Goal: Information Seeking & Learning: Learn about a topic

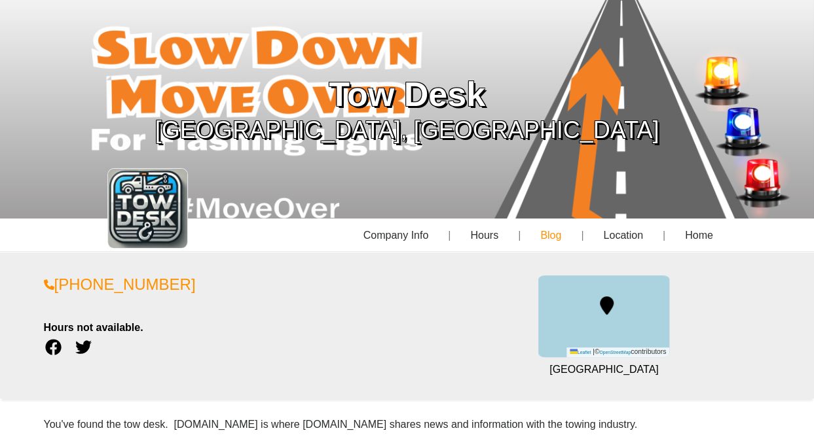
click at [550, 240] on link "Blog" at bounding box center [549, 236] width 63 height 34
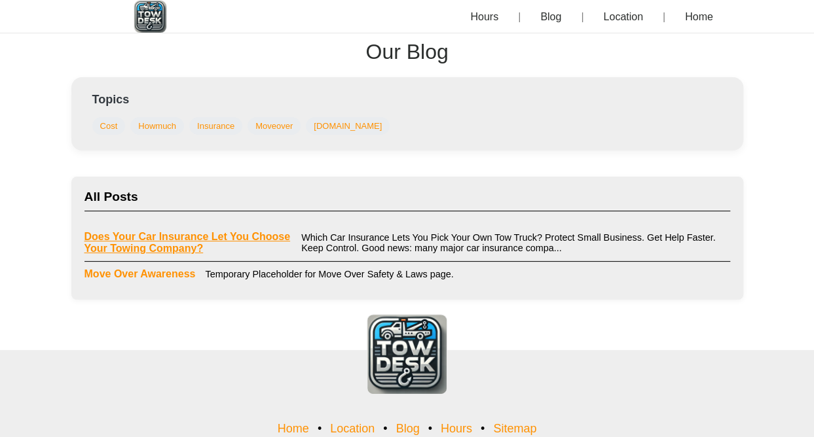
click at [153, 238] on link "Does Your Car Insurance Let You Choose Your Towing Company?" at bounding box center [187, 243] width 207 height 24
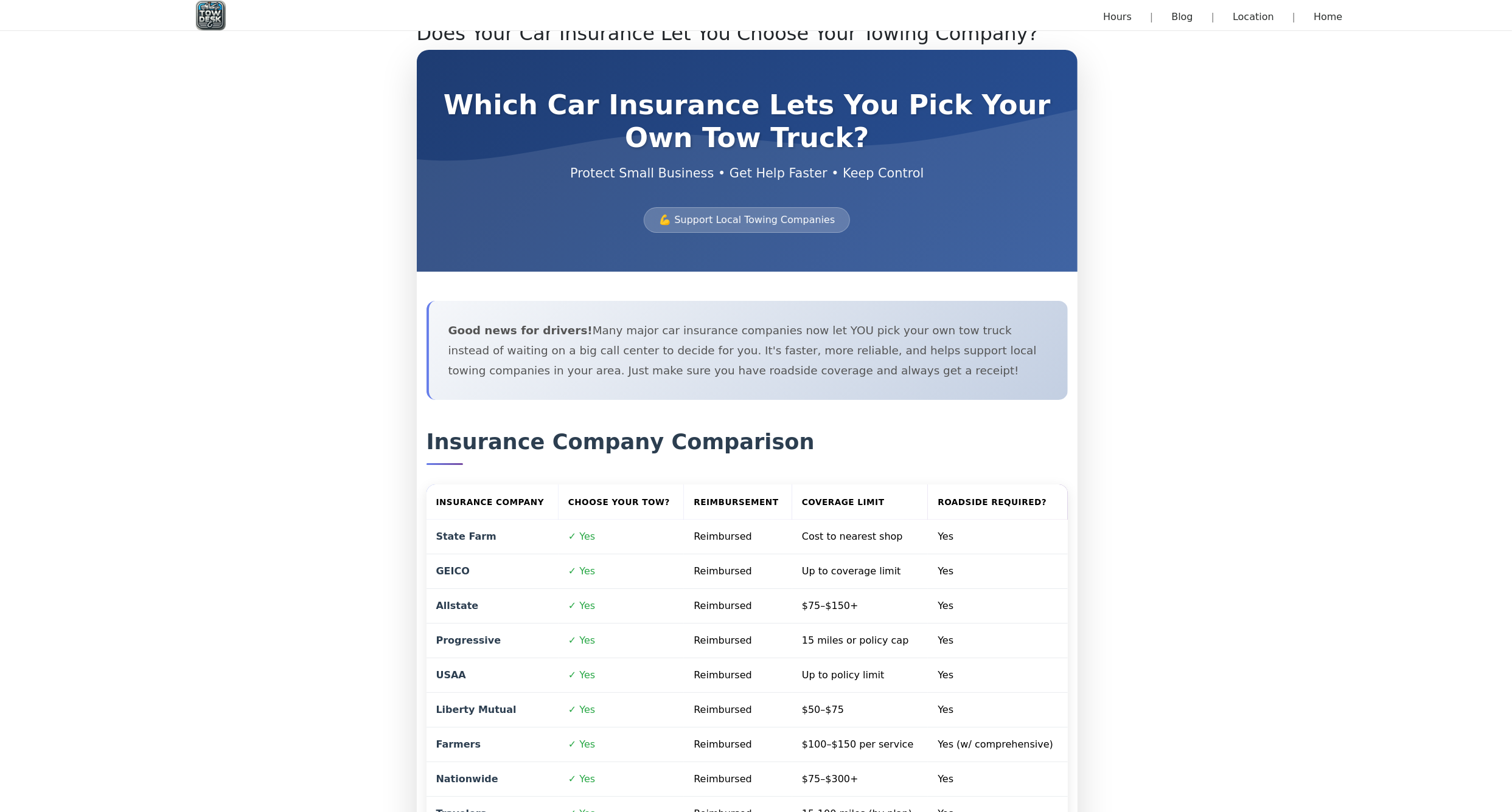
click at [756, 347] on body "Home Location Blog Hours Does Your Car Insurance Let You Choose Your Towing Com…" at bounding box center [756, 406] width 1512 height 812
drag, startPoint x: 1109, startPoint y: 347, endPoint x: 1254, endPoint y: 174, distance: 225.7
click at [756, 174] on body "Home Location Blog Hours Does Your Car Insurance Let You Choose Your Towing Com…" at bounding box center [756, 406] width 1512 height 812
click at [756, 346] on body "Home Location Blog Hours Does Your Car Insurance Let You Choose Your Towing Com…" at bounding box center [756, 406] width 1512 height 812
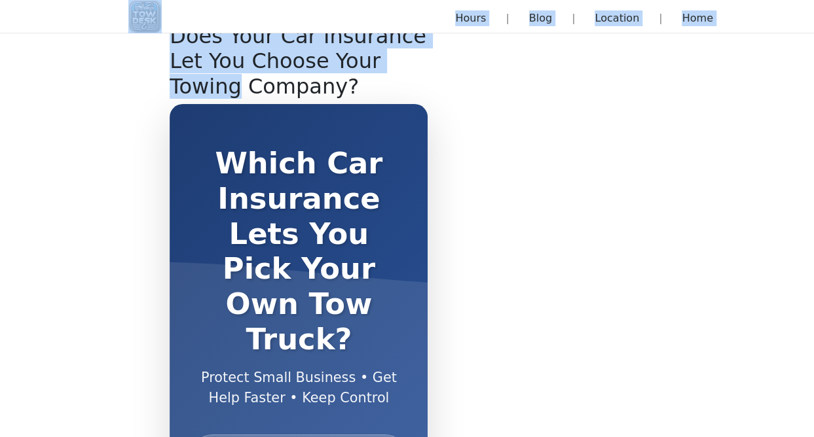
drag, startPoint x: 401, startPoint y: 70, endPoint x: 297, endPoint y: 6, distance: 121.7
click at [292, 0] on html "Home Location Blog Hours Does Your Car Insurance Let You Choose Your Towing Com…" at bounding box center [407, 218] width 814 height 437
drag, startPoint x: 297, startPoint y: 6, endPoint x: 258, endPoint y: 74, distance: 78.6
click at [258, 74] on h2 "Does Your Car Insurance Let You Choose Your Towing Company?" at bounding box center [299, 61] width 258 height 75
click at [317, 60] on h2 "Does Your Car Insurance Let You Choose Your Towing Company?" at bounding box center [299, 61] width 258 height 75
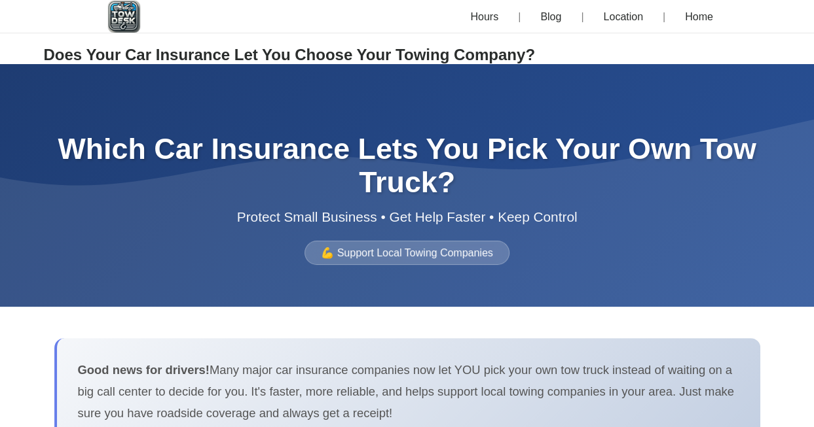
click at [127, 21] on img at bounding box center [123, 16] width 33 height 33
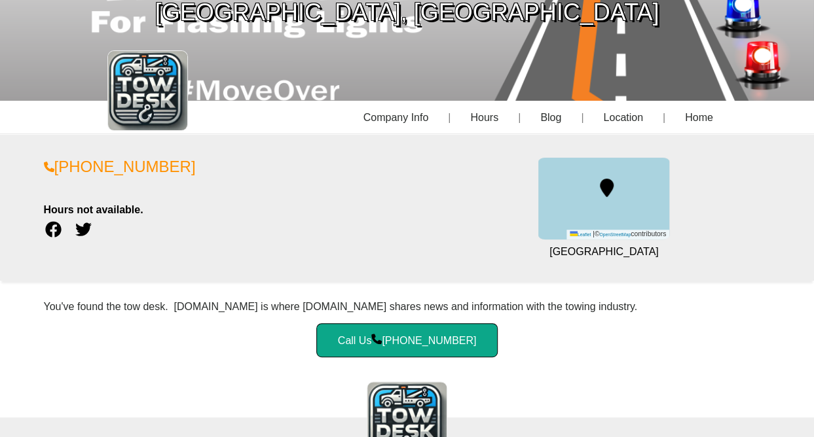
scroll to position [113, 0]
